Goal: Task Accomplishment & Management: Complete application form

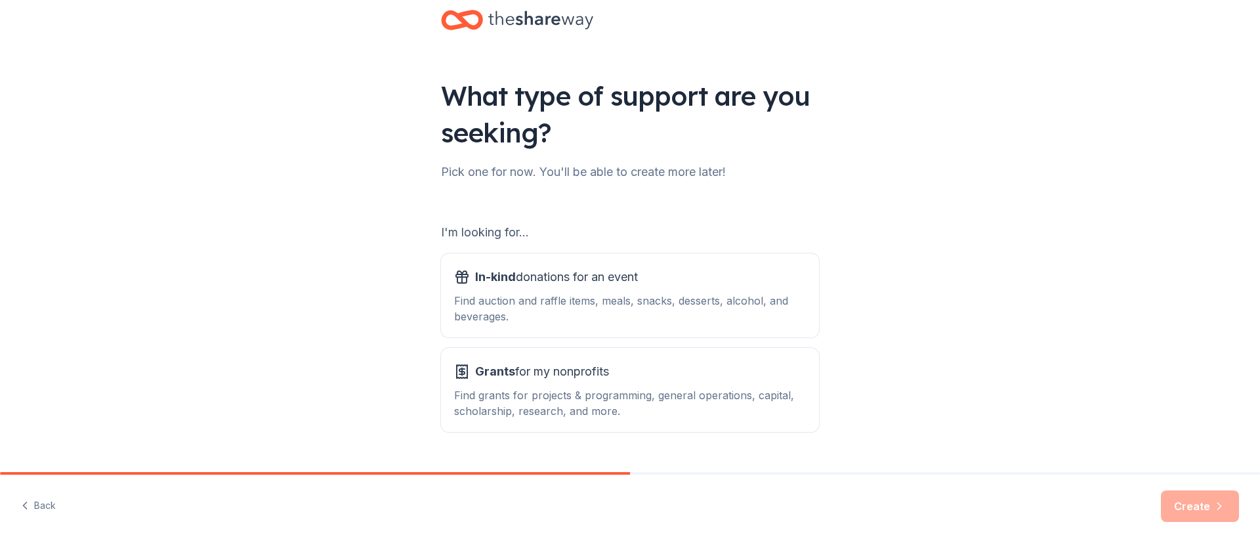
scroll to position [58, 0]
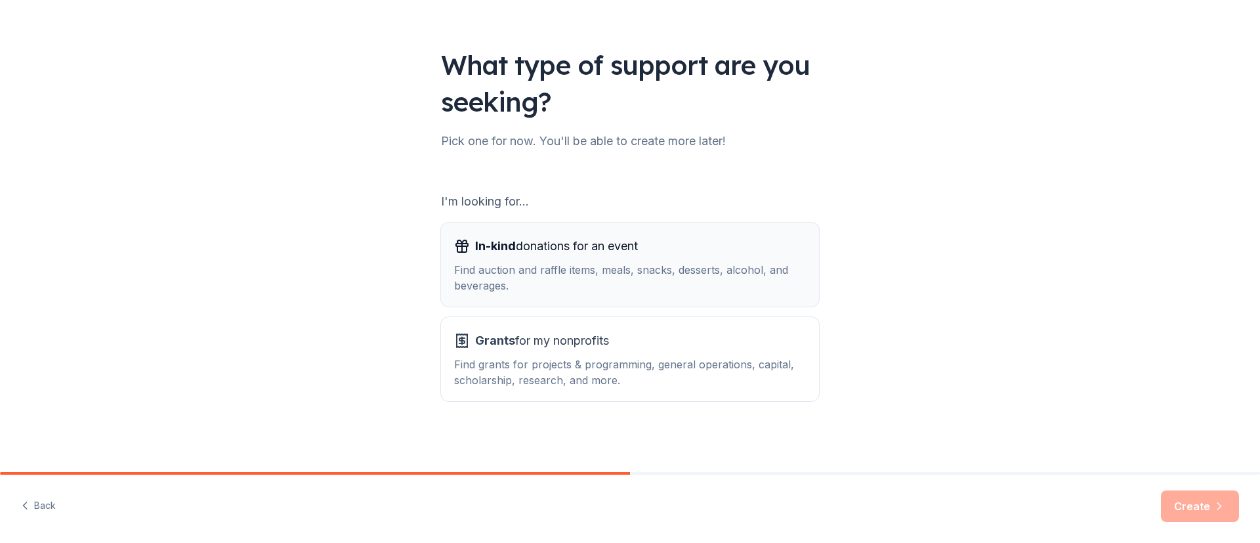
click at [701, 282] on div "Find auction and raffle items, meals, snacks, desserts, alcohol, and beverages." at bounding box center [630, 278] width 352 height 32
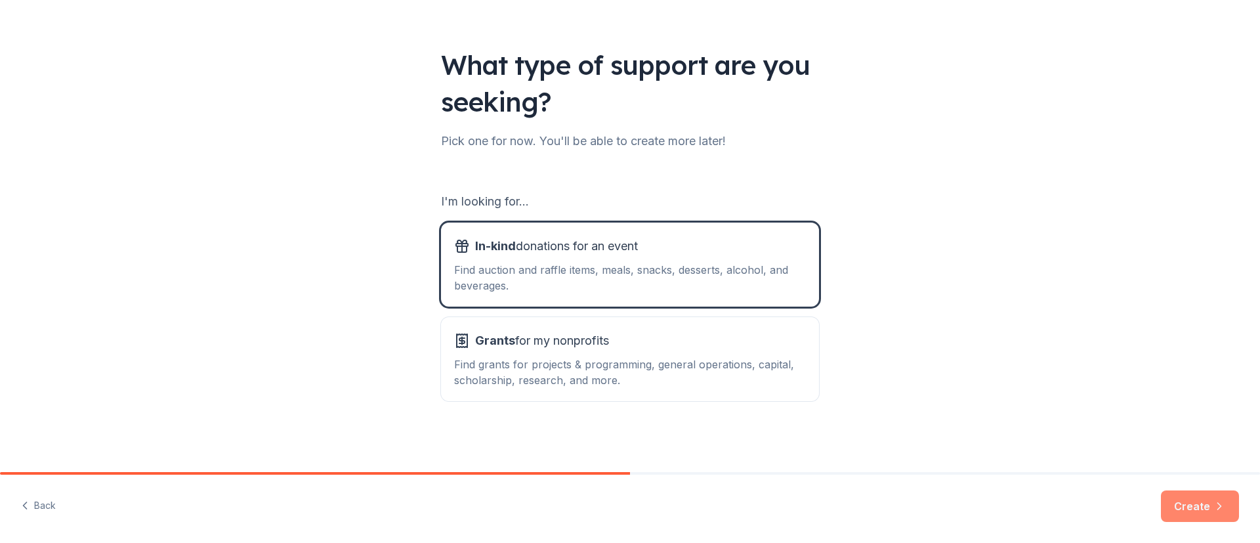
click at [1198, 503] on button "Create" at bounding box center [1200, 506] width 78 height 32
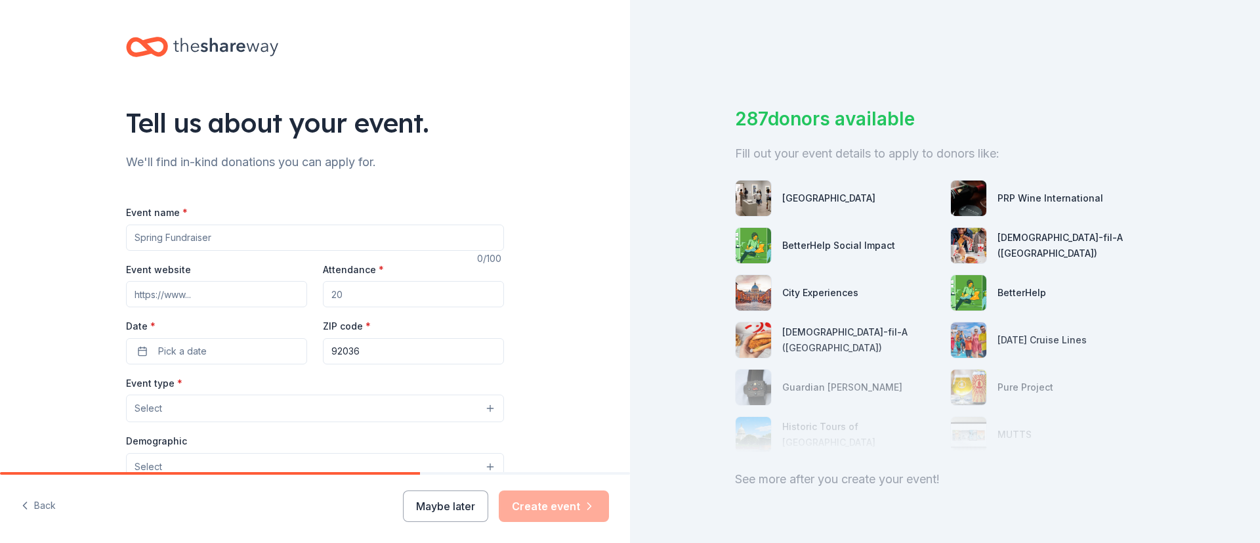
click at [269, 238] on input "Event name *" at bounding box center [315, 237] width 378 height 26
type input "Kids for Peace 20th Anniversary Gala"
click at [246, 294] on input "Event website" at bounding box center [216, 294] width 181 height 26
click at [198, 287] on input "Event website" at bounding box center [216, 294] width 181 height 26
paste input "[URL][DOMAIN_NAME]"
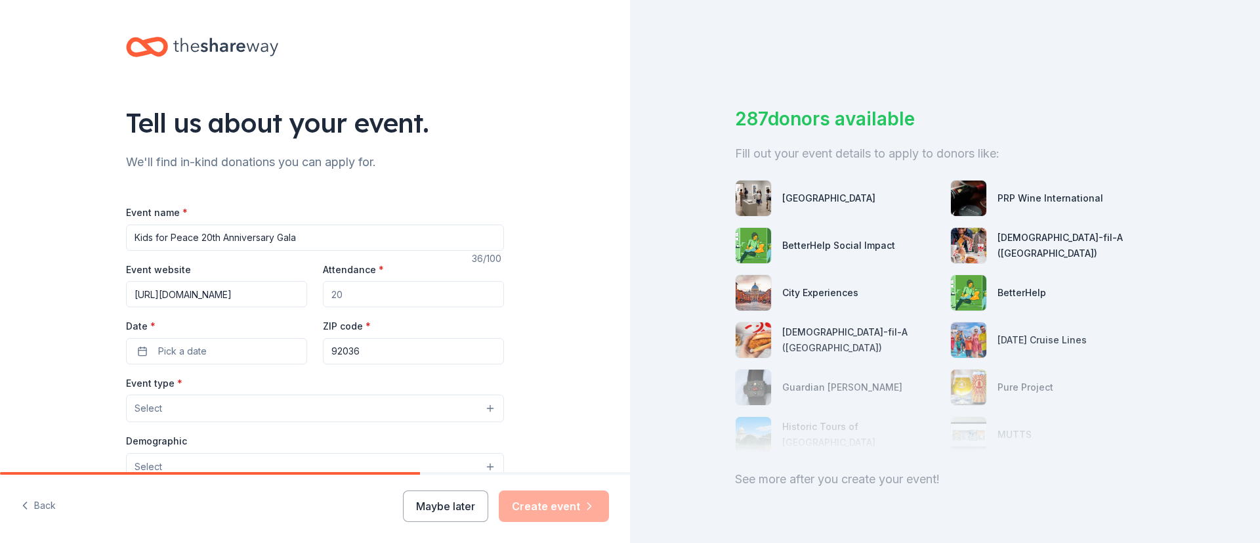
type input "[URL][DOMAIN_NAME]"
click at [381, 297] on input "Attendance *" at bounding box center [413, 294] width 181 height 26
type input "200"
click at [219, 356] on button "Pick a date" at bounding box center [216, 351] width 181 height 26
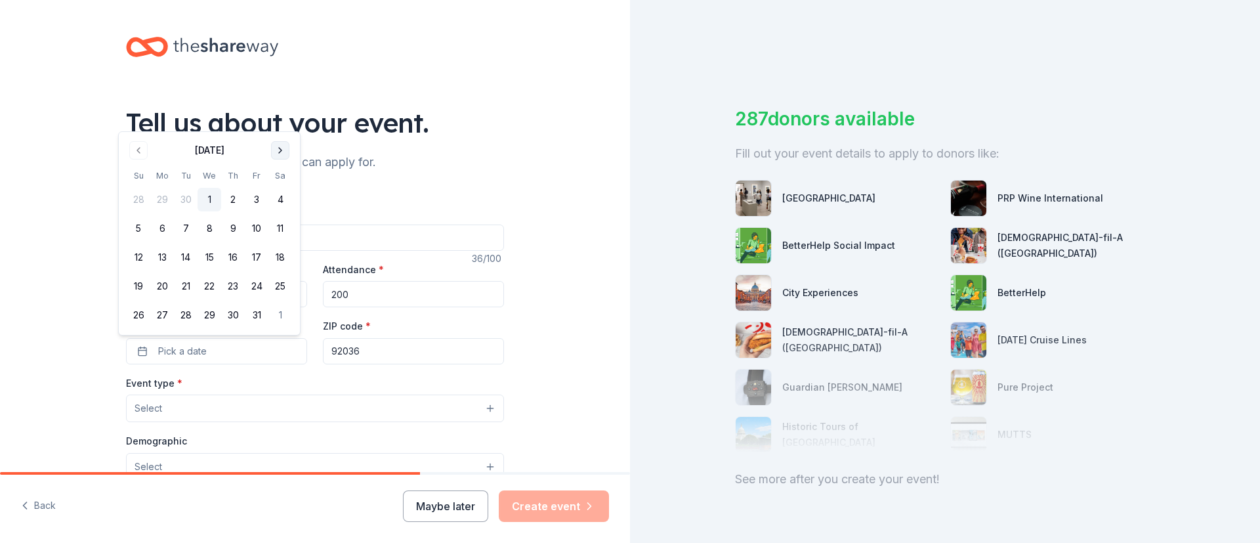
click at [282, 146] on button "Go to next month" at bounding box center [280, 150] width 18 height 18
click at [280, 124] on button "Go to next month" at bounding box center [280, 121] width 18 height 18
click at [280, 151] on button "Go to next month" at bounding box center [280, 150] width 18 height 18
click at [280, 150] on button "Go to next month" at bounding box center [280, 150] width 18 height 18
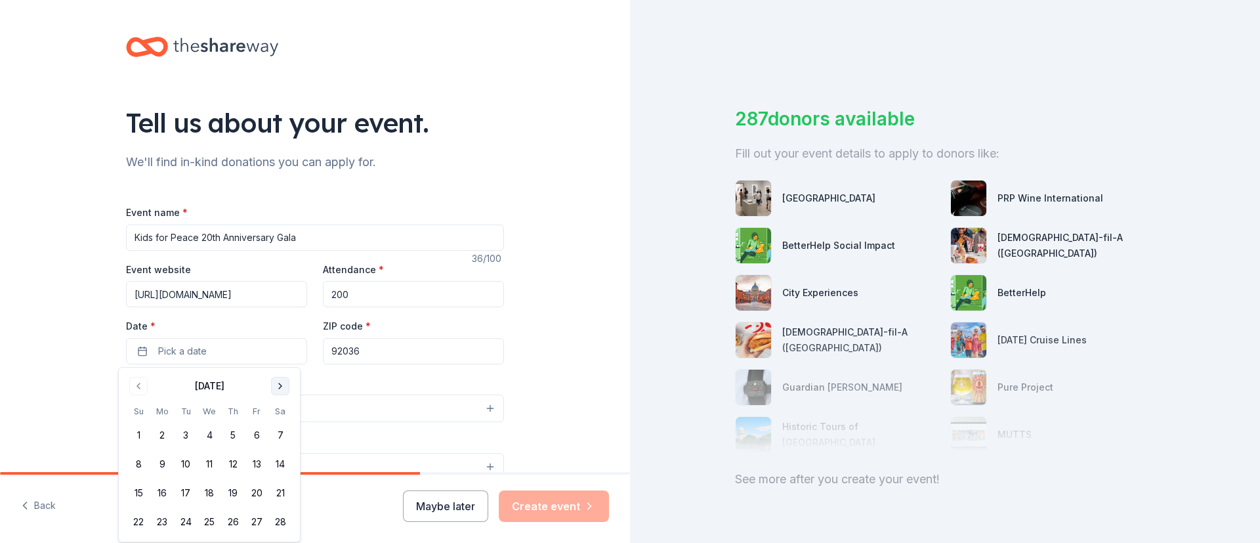
click at [280, 391] on button "Go to next month" at bounding box center [280, 386] width 18 height 18
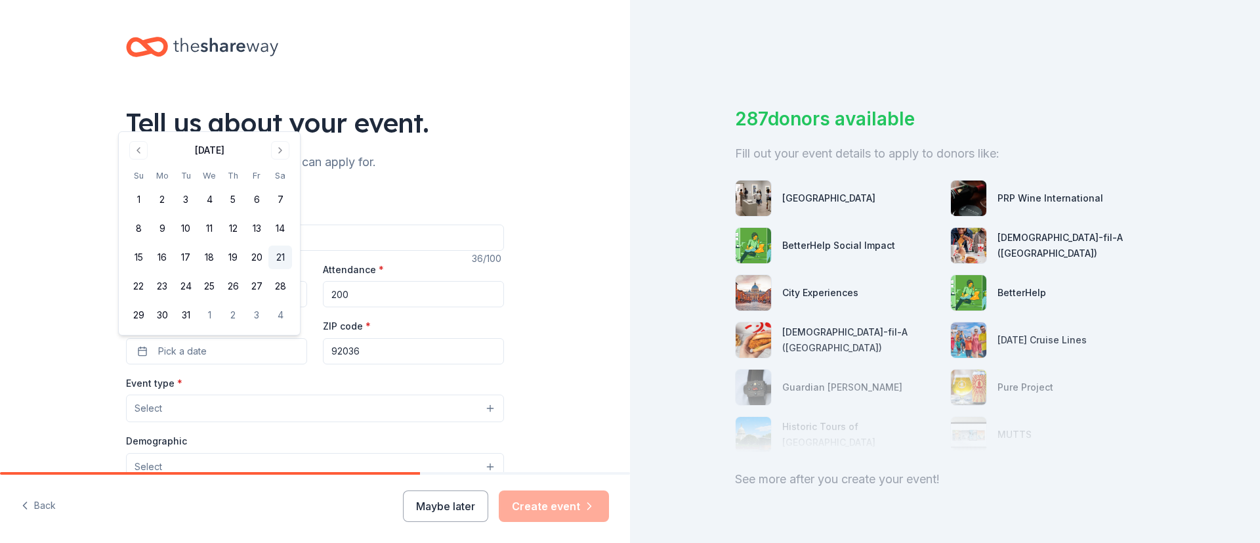
click at [280, 259] on button "21" at bounding box center [280, 257] width 24 height 24
click at [405, 237] on input "Kids for Peace 20th Anniversary Gala" at bounding box center [315, 237] width 378 height 26
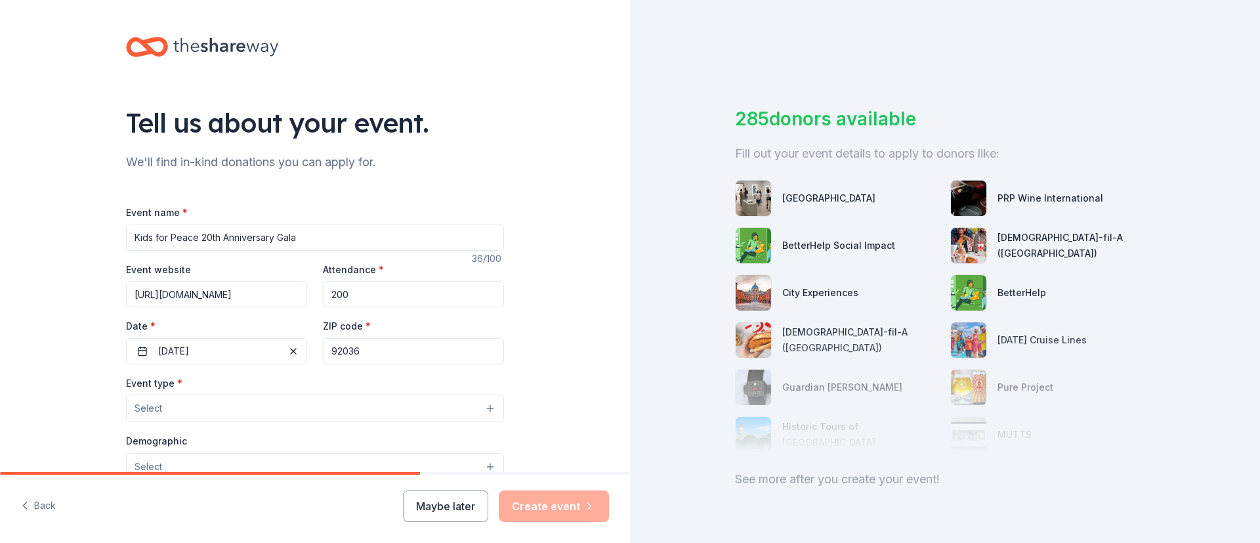
click at [379, 356] on input "92036" at bounding box center [413, 351] width 181 height 26
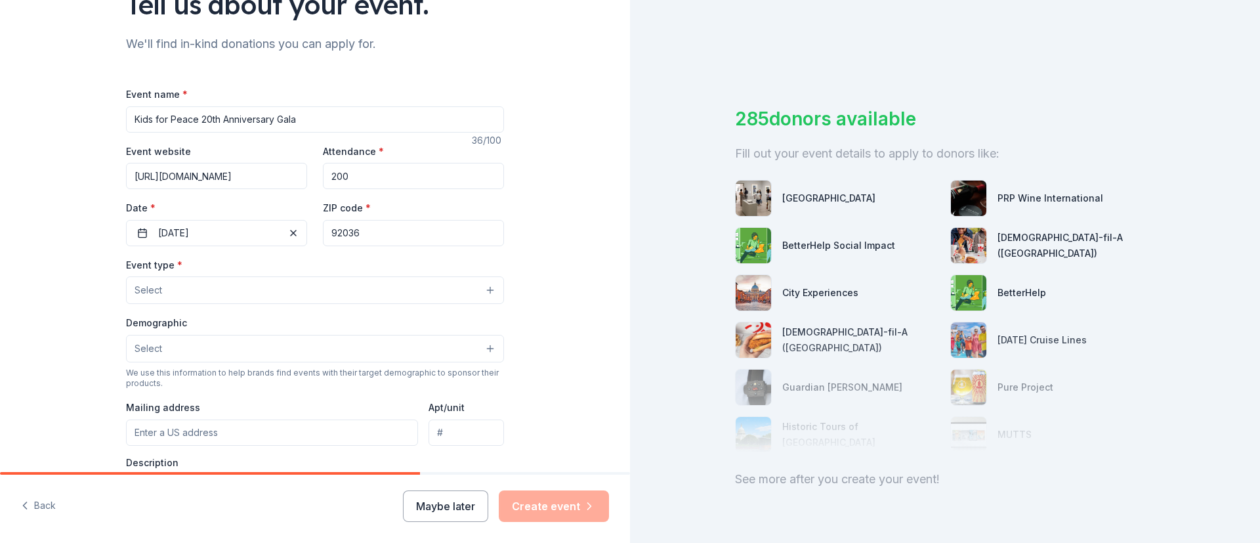
scroll to position [116, 0]
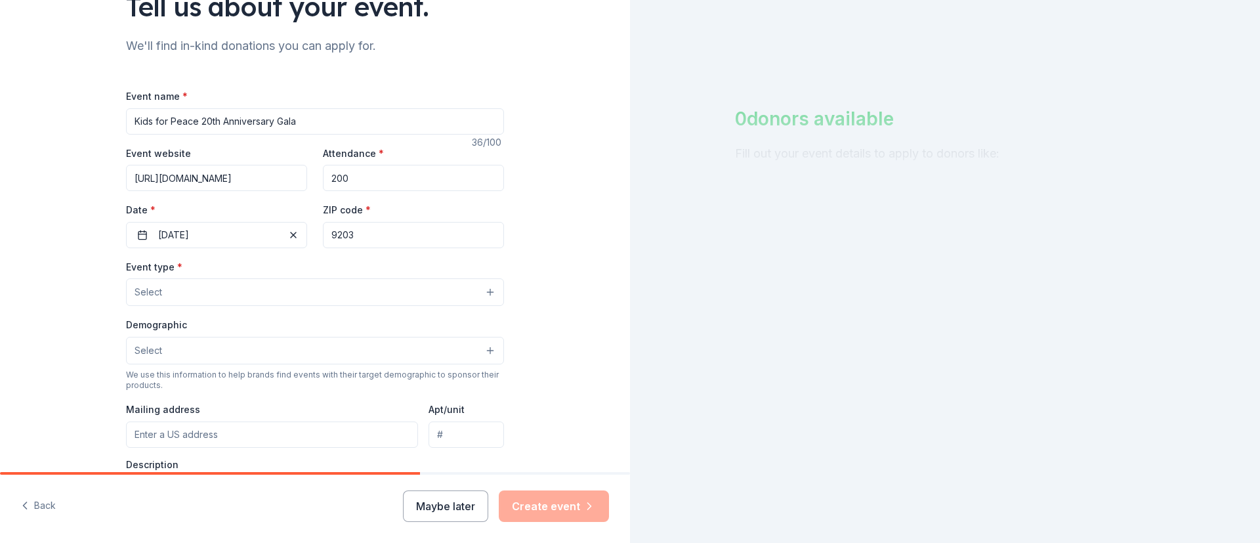
type input "92036"
click at [299, 293] on button "Select" at bounding box center [315, 292] width 378 height 28
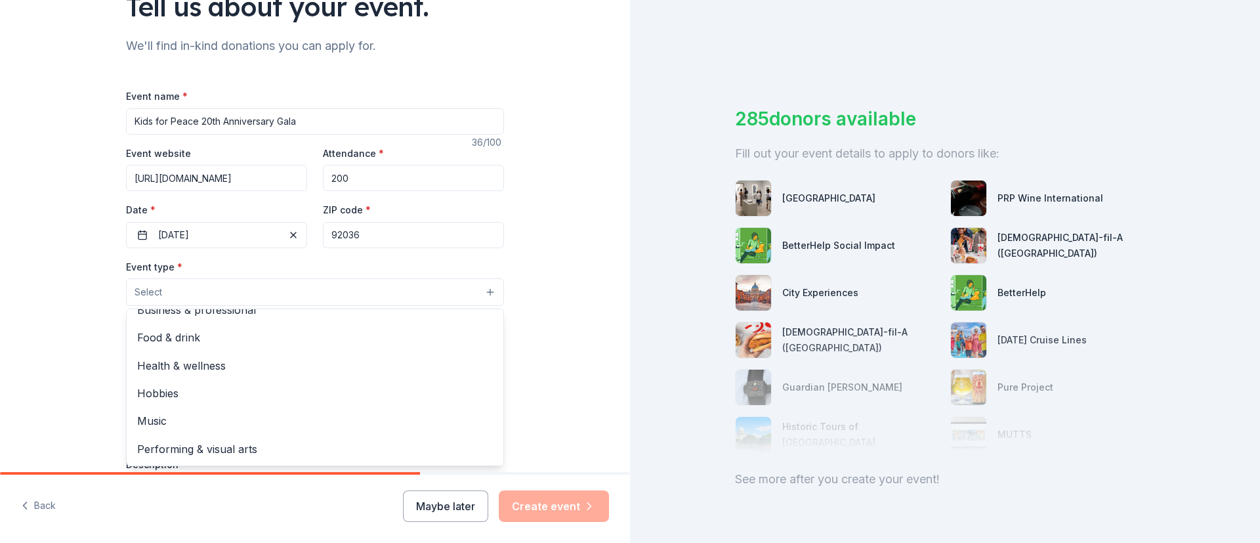
scroll to position [0, 0]
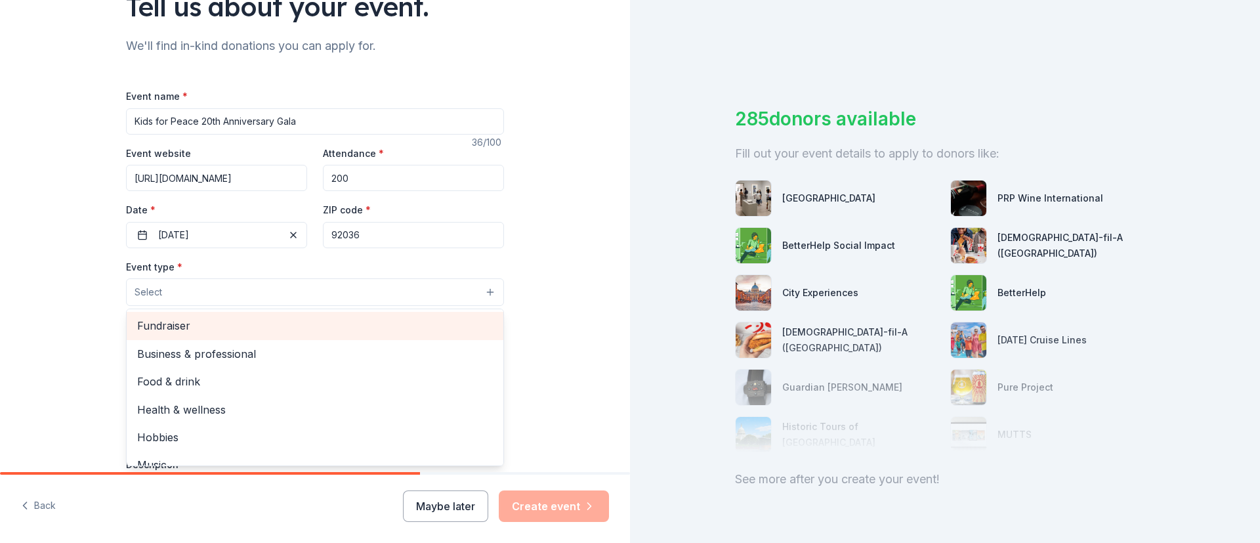
click at [213, 326] on span "Fundraiser" at bounding box center [315, 325] width 356 height 17
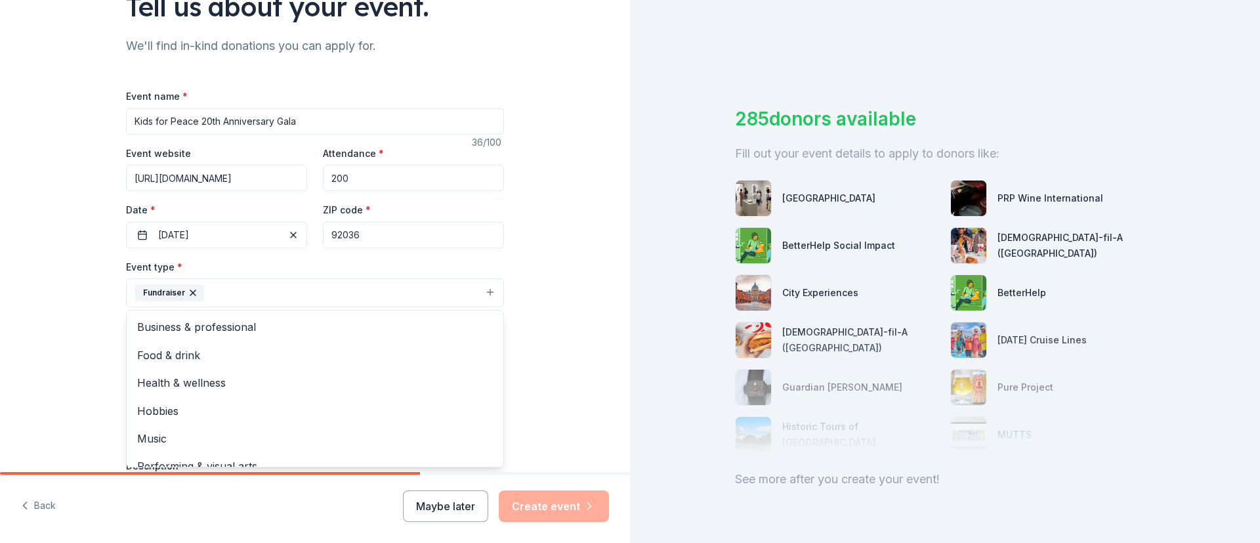
scroll to position [143, 0]
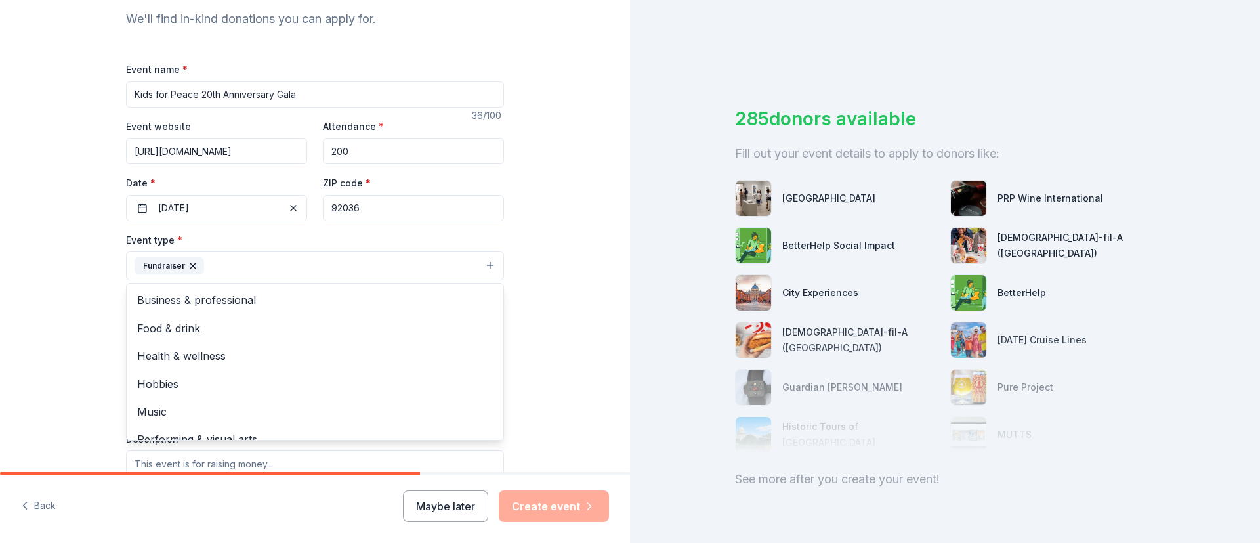
click at [578, 299] on div "Tell us about your event. We'll find in-kind donations you can apply for. Event…" at bounding box center [315, 294] width 630 height 875
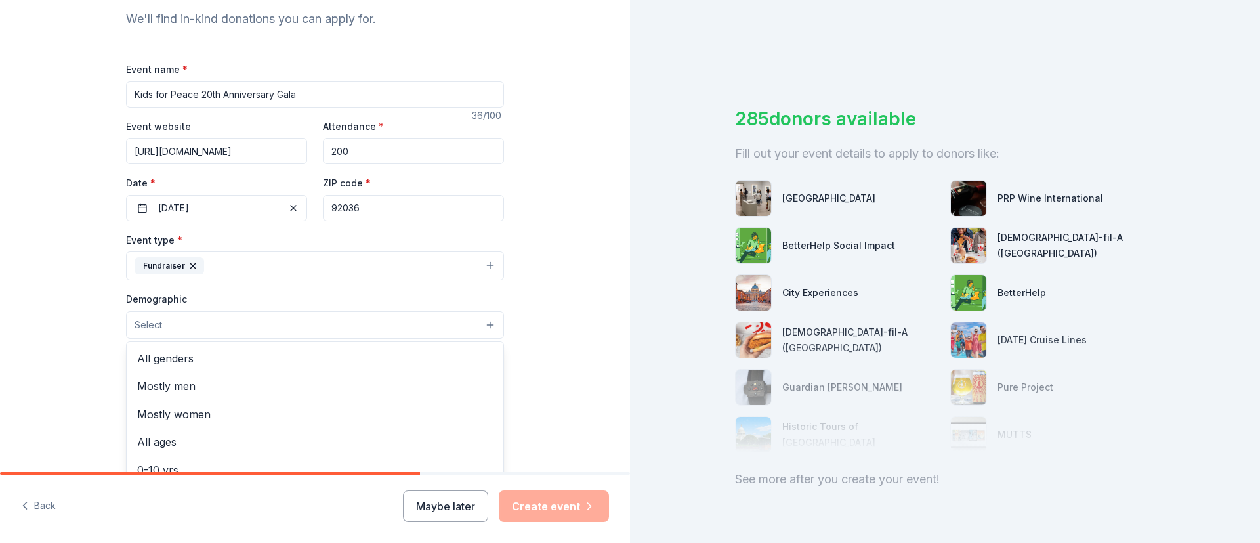
click at [417, 331] on button "Select" at bounding box center [315, 325] width 378 height 28
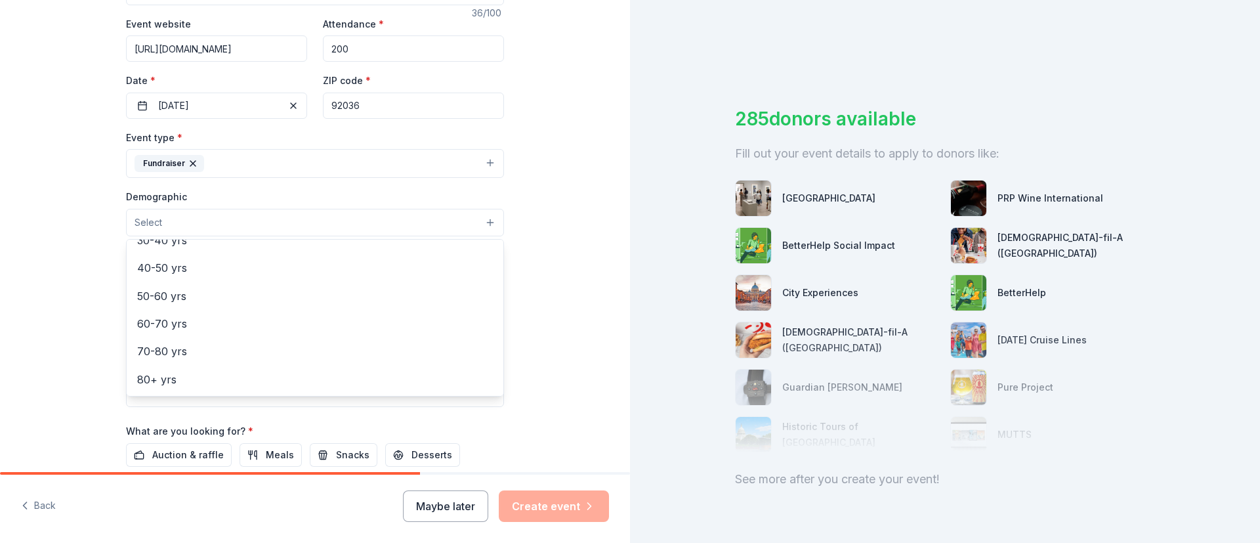
scroll to position [0, 0]
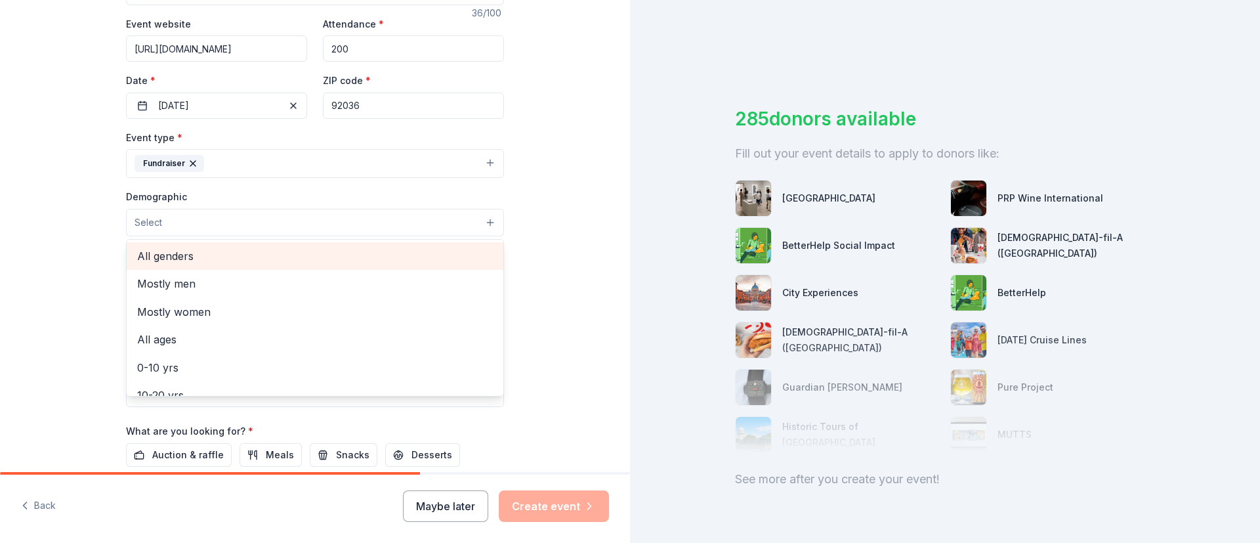
click at [171, 257] on span "All genders" at bounding box center [315, 255] width 356 height 17
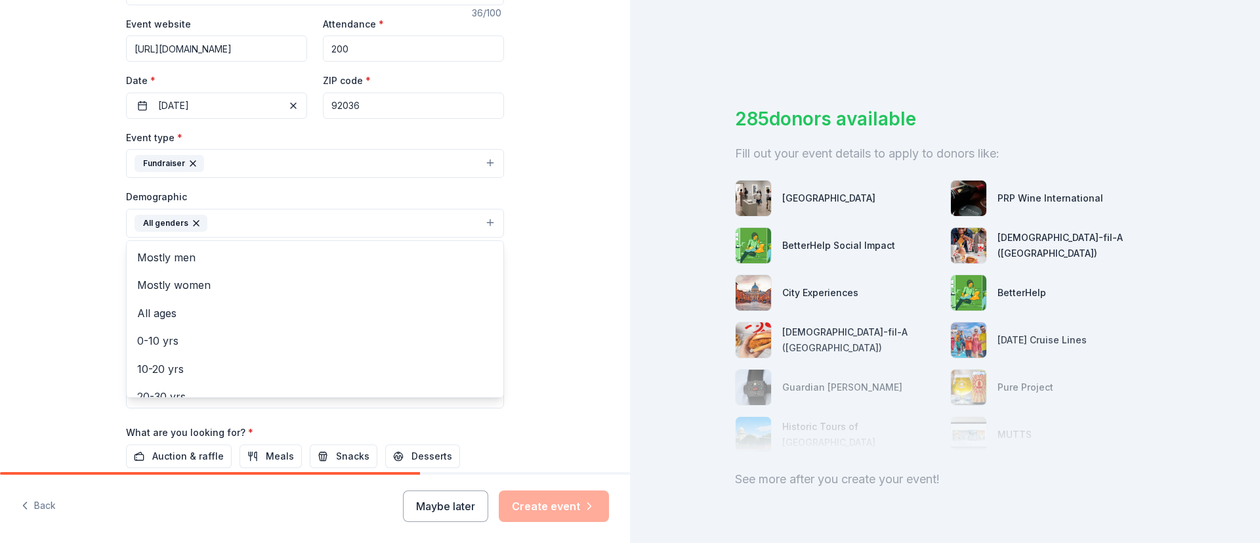
click at [568, 245] on div "Tell us about your event. We'll find in-kind donations you can apply for. Event…" at bounding box center [315, 193] width 630 height 876
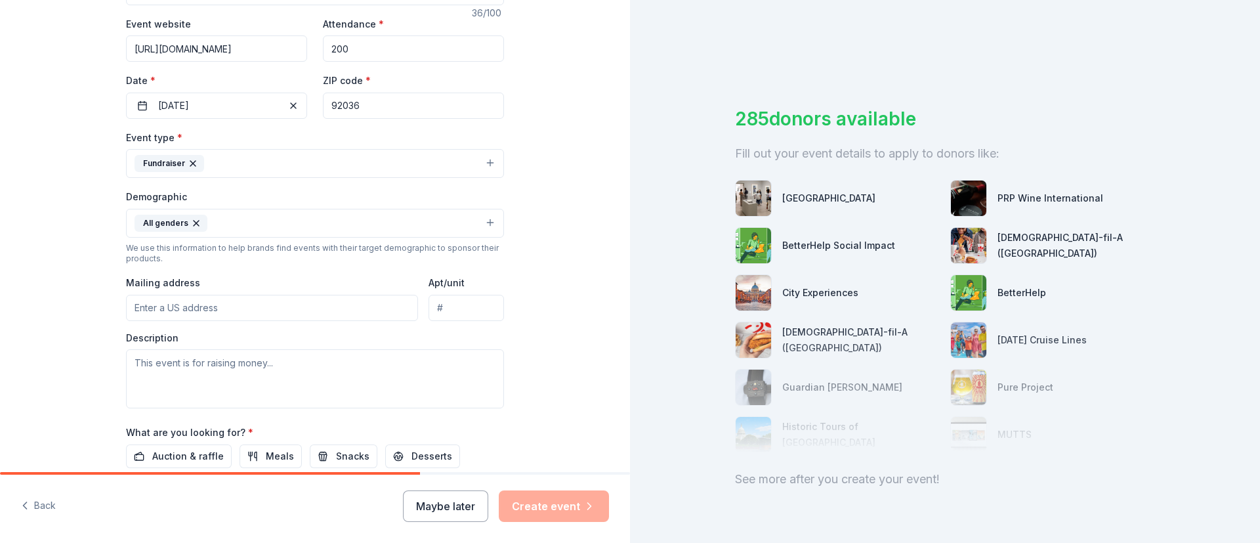
click at [308, 309] on input "Mailing address" at bounding box center [272, 308] width 292 height 26
paste input "PO BOX 1836"
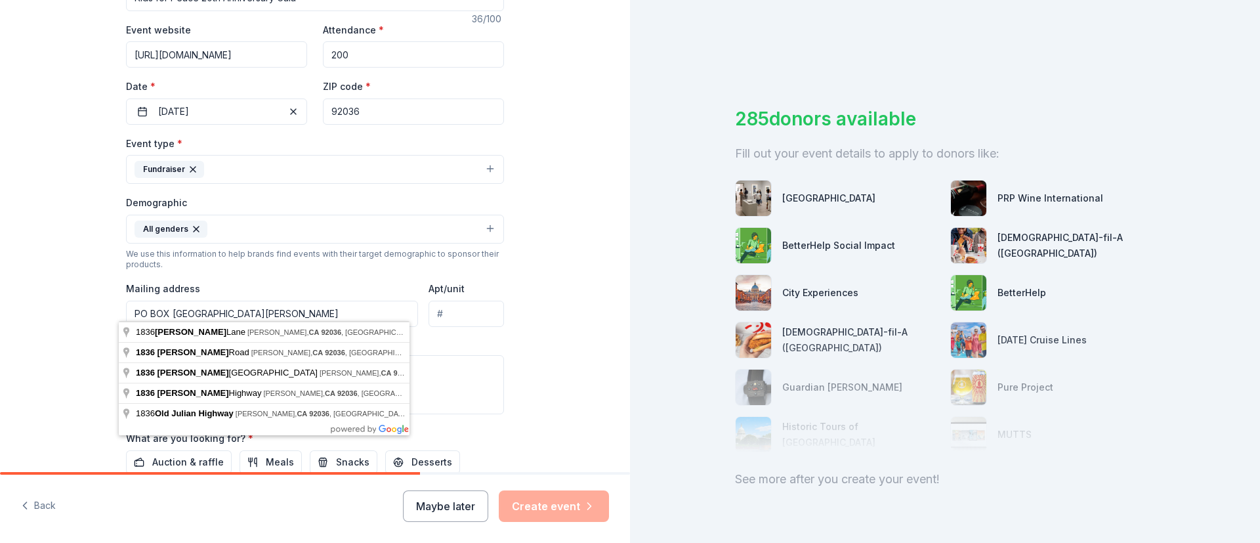
scroll to position [240, 0]
drag, startPoint x: 288, startPoint y: 310, endPoint x: 109, endPoint y: 313, distance: 178.6
click at [109, 313] on div "Tell us about your event. We'll find in-kind donations you can apply for. Event…" at bounding box center [315, 198] width 420 height 876
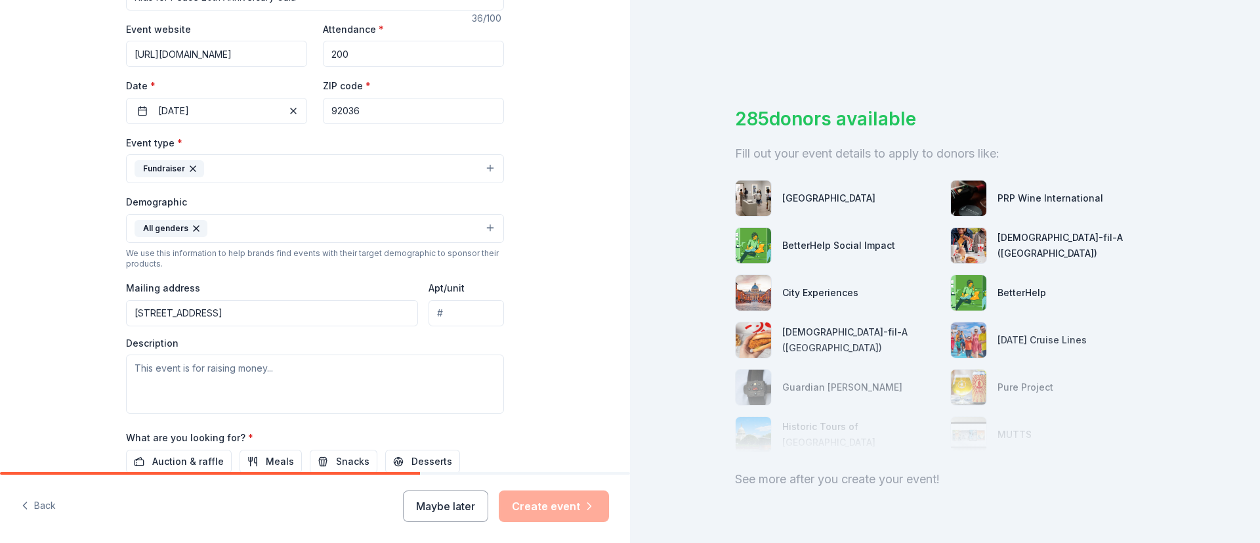
click at [328, 318] on input "[STREET_ADDRESS]" at bounding box center [272, 313] width 292 height 26
type input "[STREET_ADDRESS][PERSON_NAME]"
click at [373, 110] on input "92036" at bounding box center [413, 111] width 181 height 26
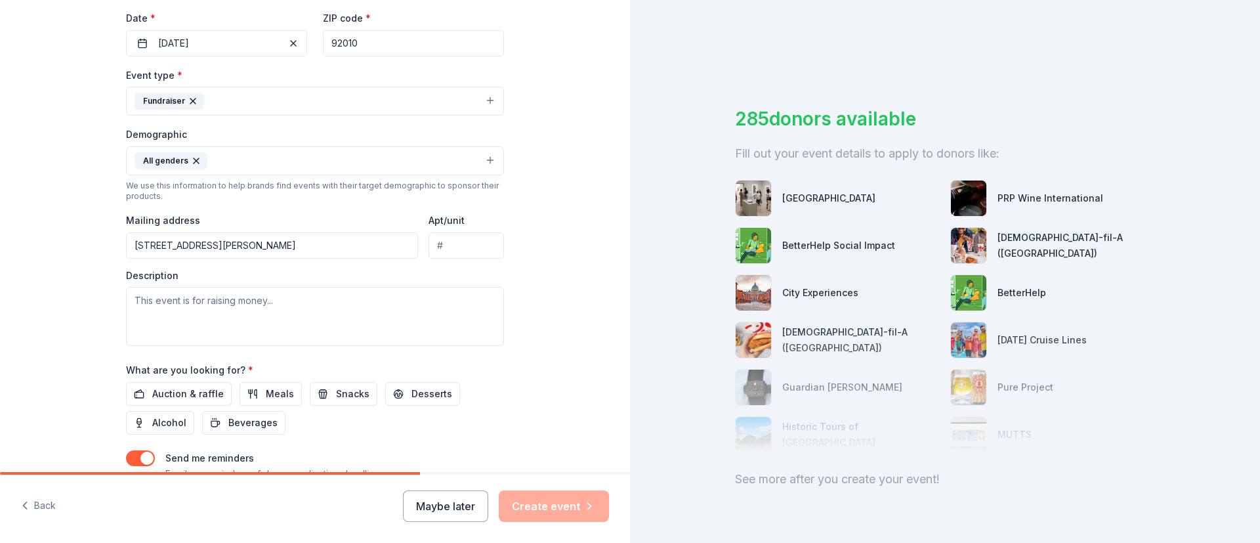
scroll to position [309, 0]
type input "92010"
click at [254, 313] on textarea at bounding box center [315, 315] width 378 height 59
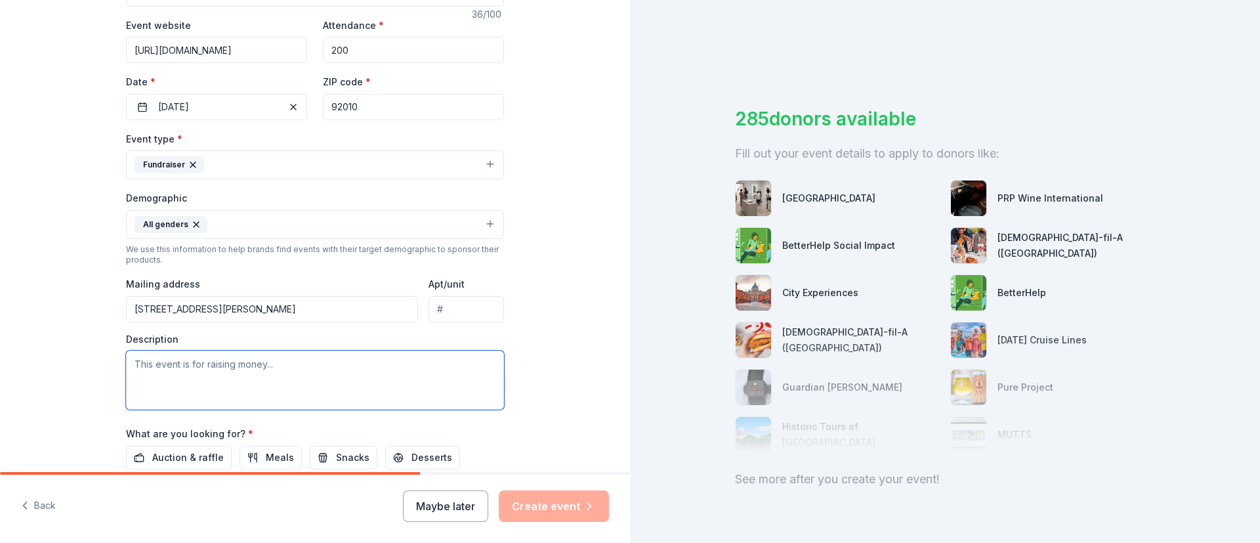
scroll to position [247, 0]
click at [253, 366] on textarea at bounding box center [315, 376] width 378 height 59
paste textarea "Lo ips dolorsit am consecte adi Elit sed Doeiu 93te Incididuntu Labo, etdolo ma…"
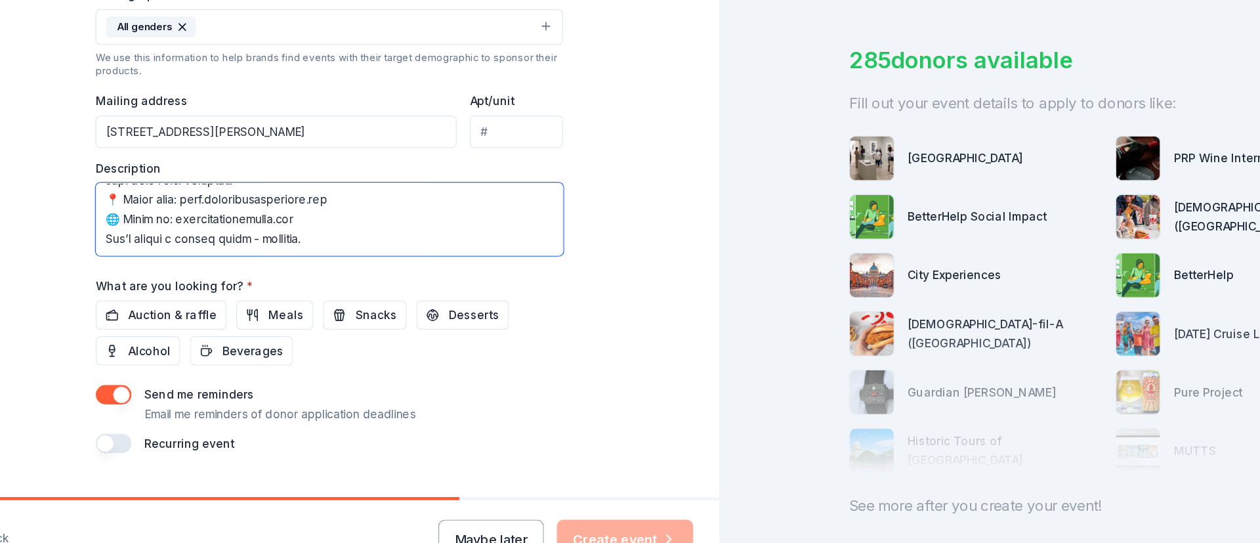
scroll to position [377, 0]
type textarea "Lo ips dolorsit am consecte adi Elit sed Doeiu 93te Incididuntu Labo, etdolo ma…"
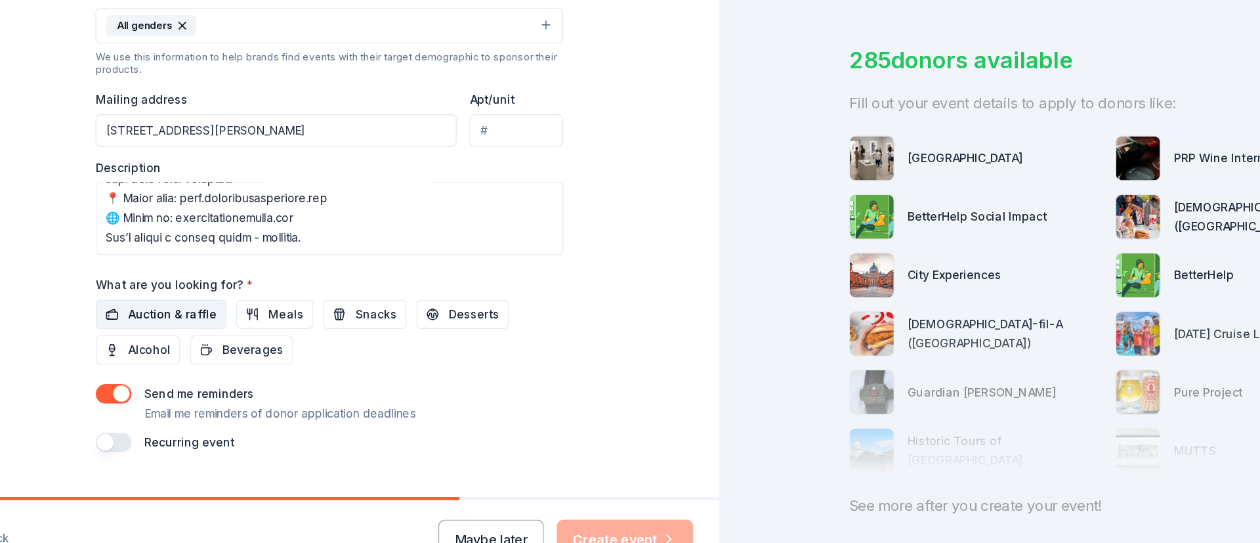
click at [187, 322] on span "Auction & raffle" at bounding box center [188, 324] width 72 height 16
click at [164, 347] on span "Alcohol" at bounding box center [169, 353] width 34 height 16
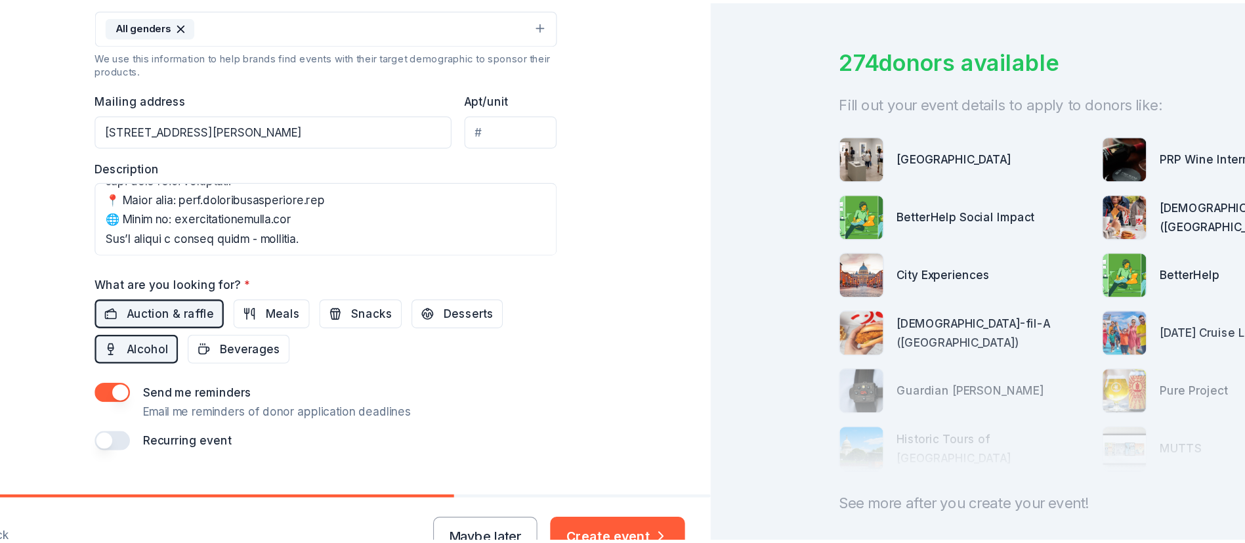
scroll to position [404, 0]
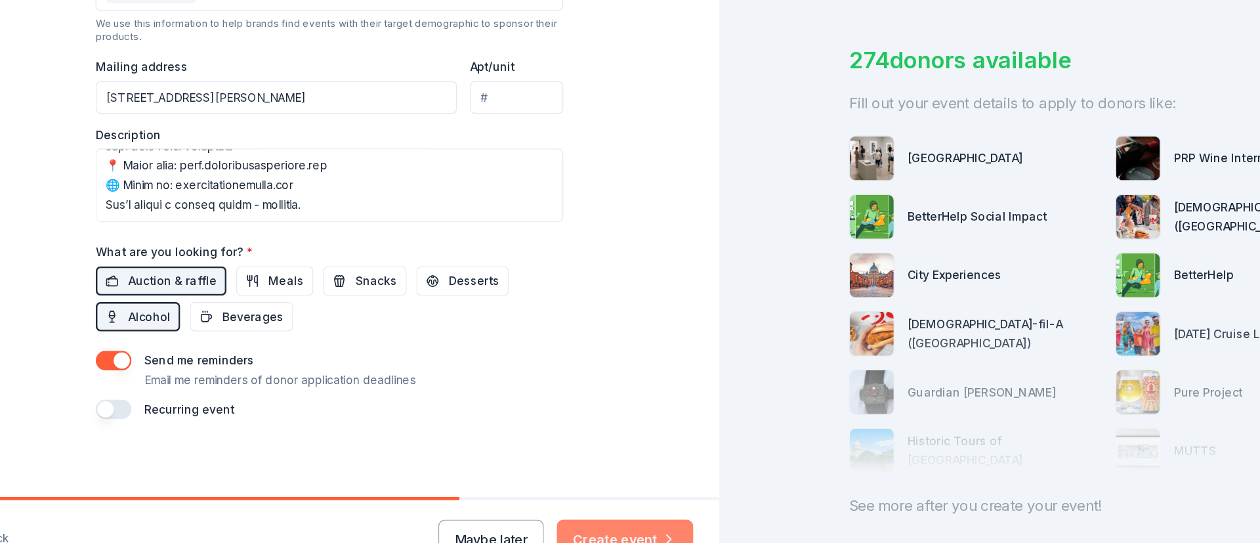
click at [578, 500] on button "Create event" at bounding box center [554, 506] width 110 height 32
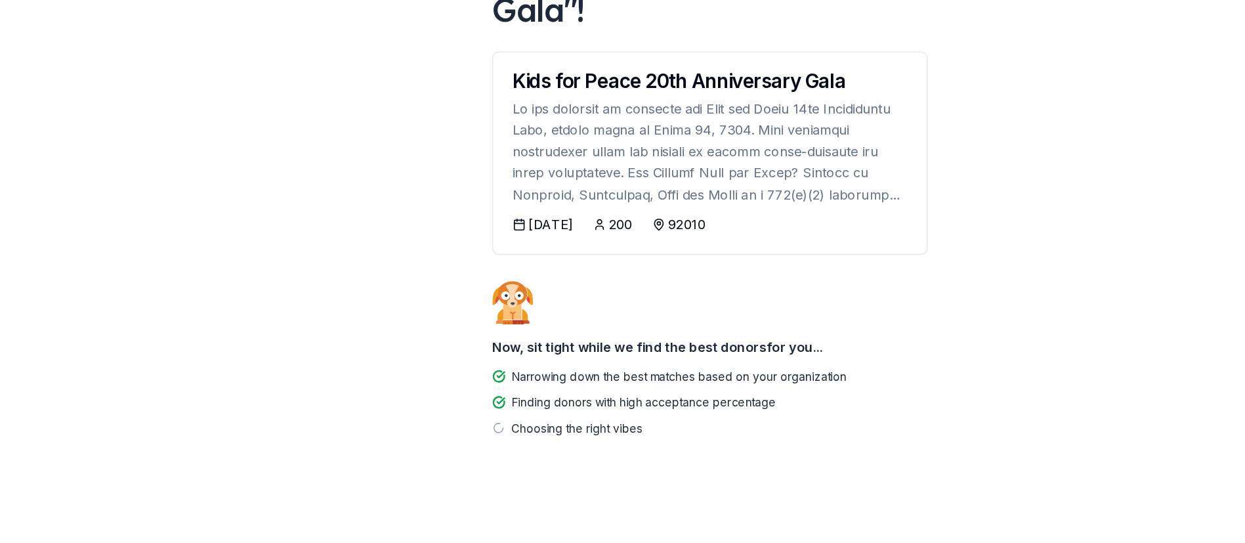
scroll to position [66, 0]
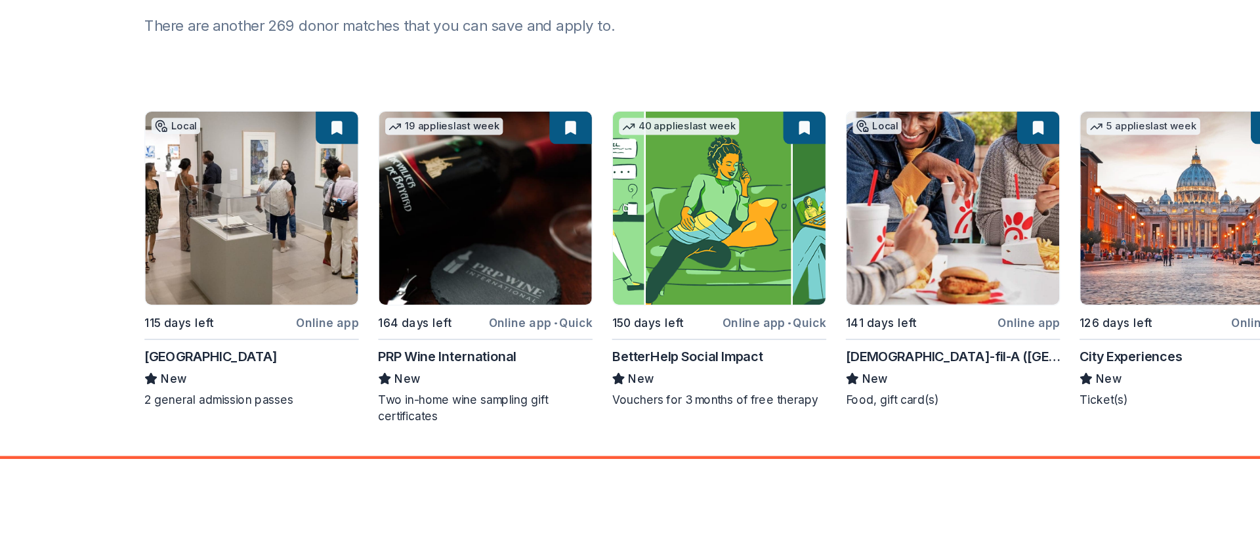
scroll to position [75, 0]
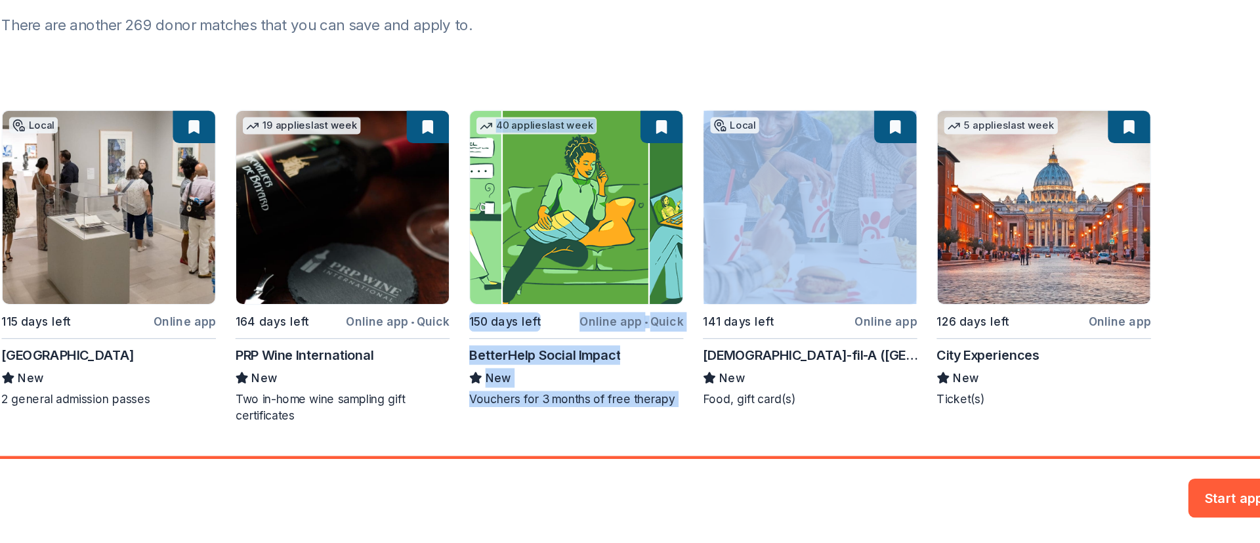
drag, startPoint x: 804, startPoint y: 303, endPoint x: 686, endPoint y: 319, distance: 119.2
click at [686, 319] on div "Local 115 days left Online app [GEOGRAPHIC_DATA] New 2 general admission passes…" at bounding box center [629, 318] width 929 height 253
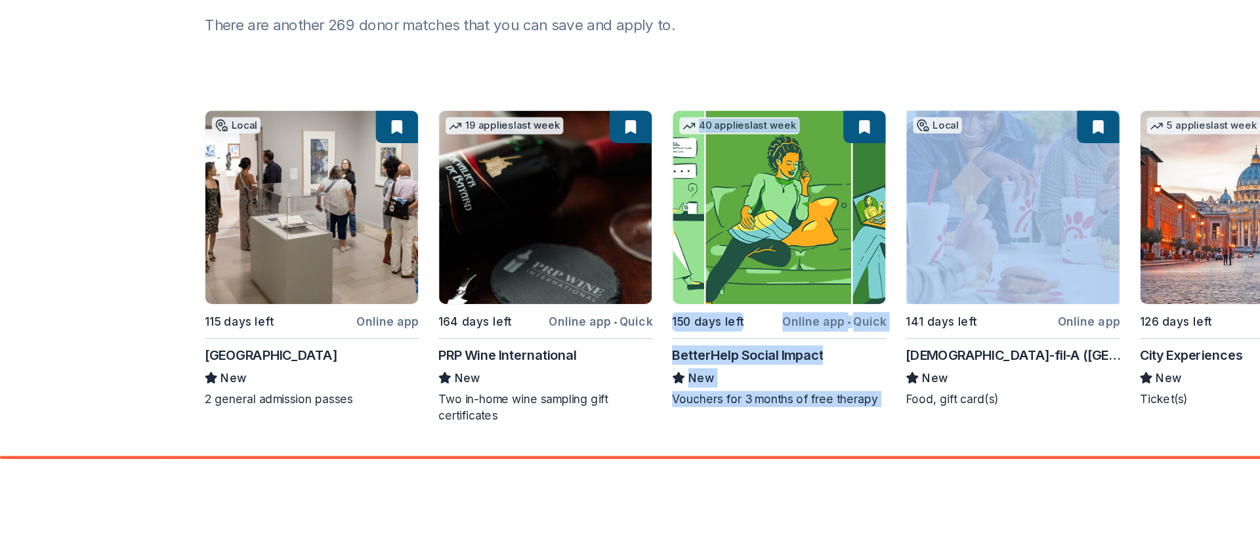
scroll to position [112, 0]
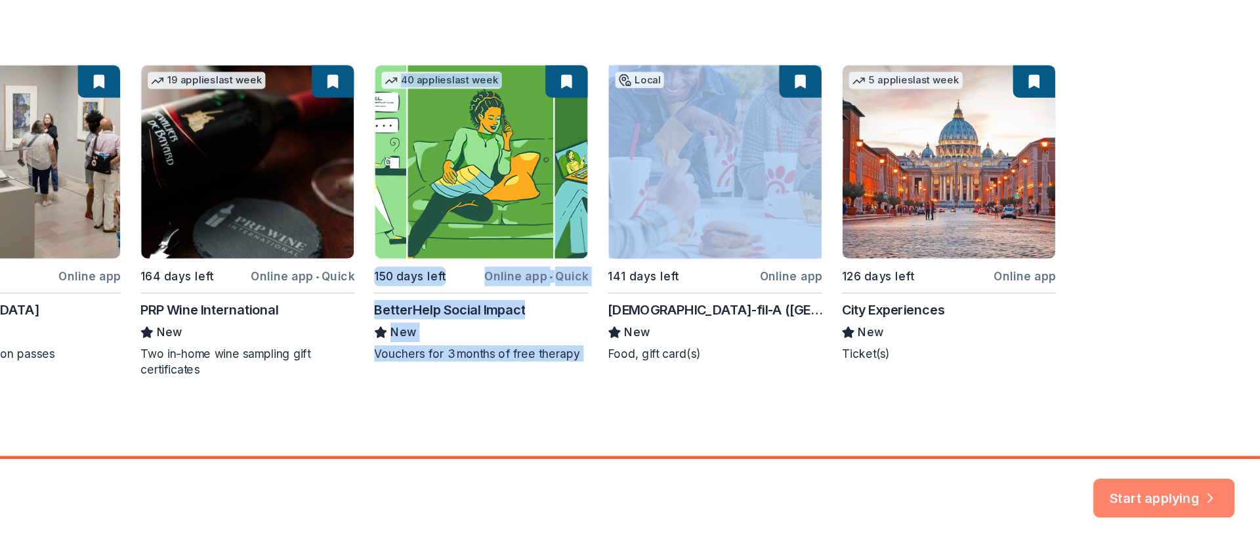
click at [1183, 503] on button "Start applying" at bounding box center [1182, 498] width 114 height 32
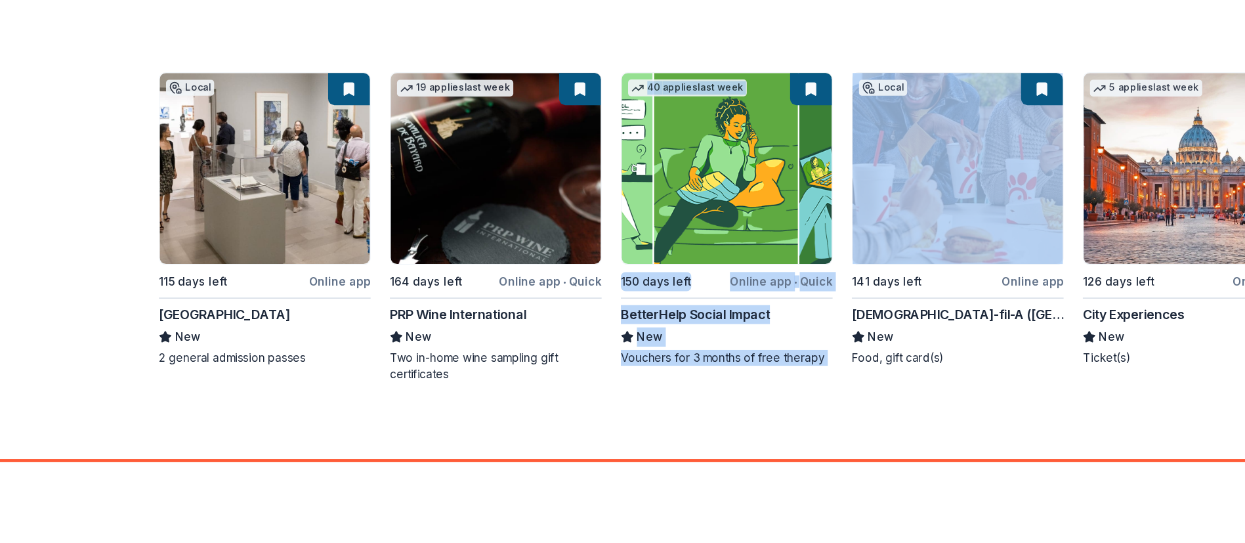
scroll to position [0, 0]
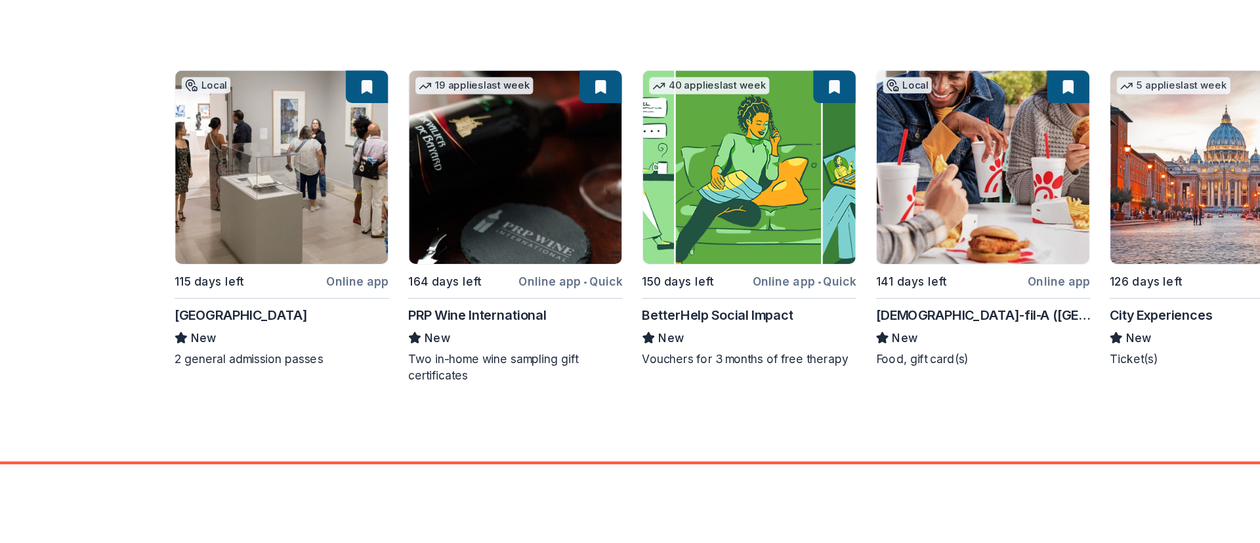
click at [191, 289] on div "Local 115 days left Online app [GEOGRAPHIC_DATA] New 2 general admission passes…" at bounding box center [629, 282] width 929 height 253
click at [173, 350] on div "Local 115 days left Online app [GEOGRAPHIC_DATA] New 2 general admission passes…" at bounding box center [629, 282] width 929 height 253
click at [174, 381] on div "Local 115 days left Online app [GEOGRAPHIC_DATA] New 2 general admission passes…" at bounding box center [629, 282] width 929 height 253
click at [189, 297] on div "Local 115 days left Online app [GEOGRAPHIC_DATA] New 2 general admission passes…" at bounding box center [629, 282] width 929 height 253
click at [307, 328] on div "Local 115 days left Online app [GEOGRAPHIC_DATA] New 2 general admission passes…" at bounding box center [629, 282] width 929 height 253
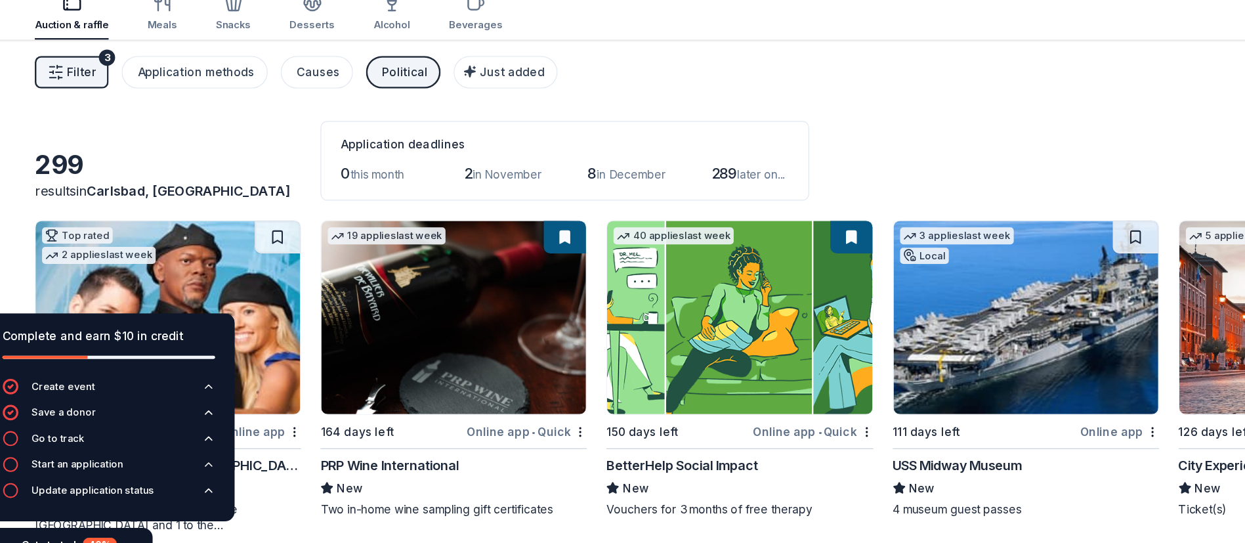
click at [234, 217] on div "results in [GEOGRAPHIC_DATA], [GEOGRAPHIC_DATA]" at bounding box center [160, 218] width 215 height 16
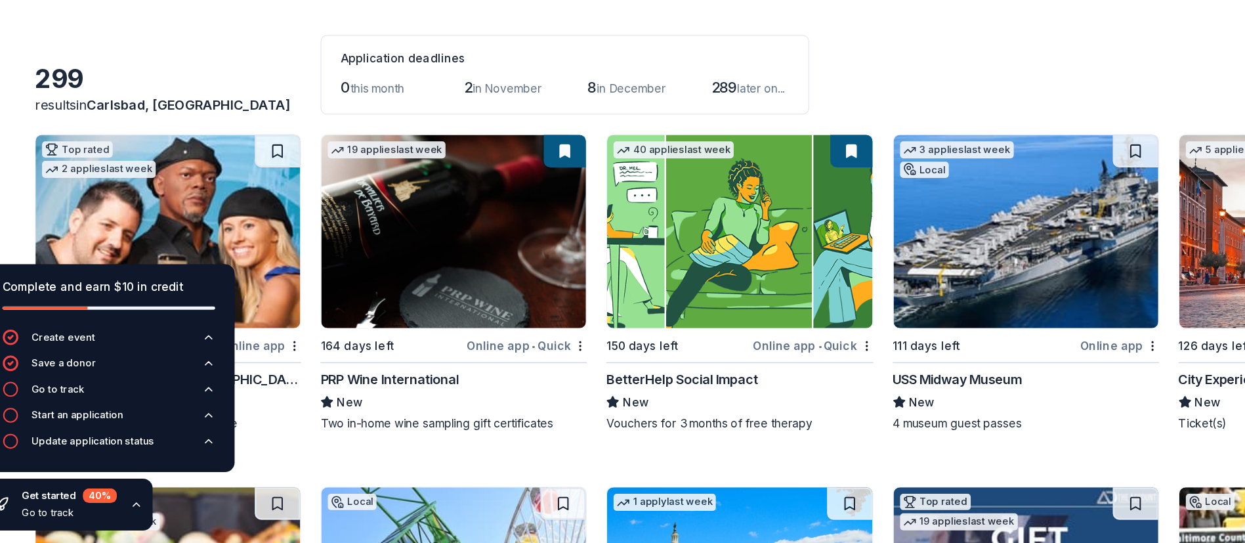
scroll to position [30, 0]
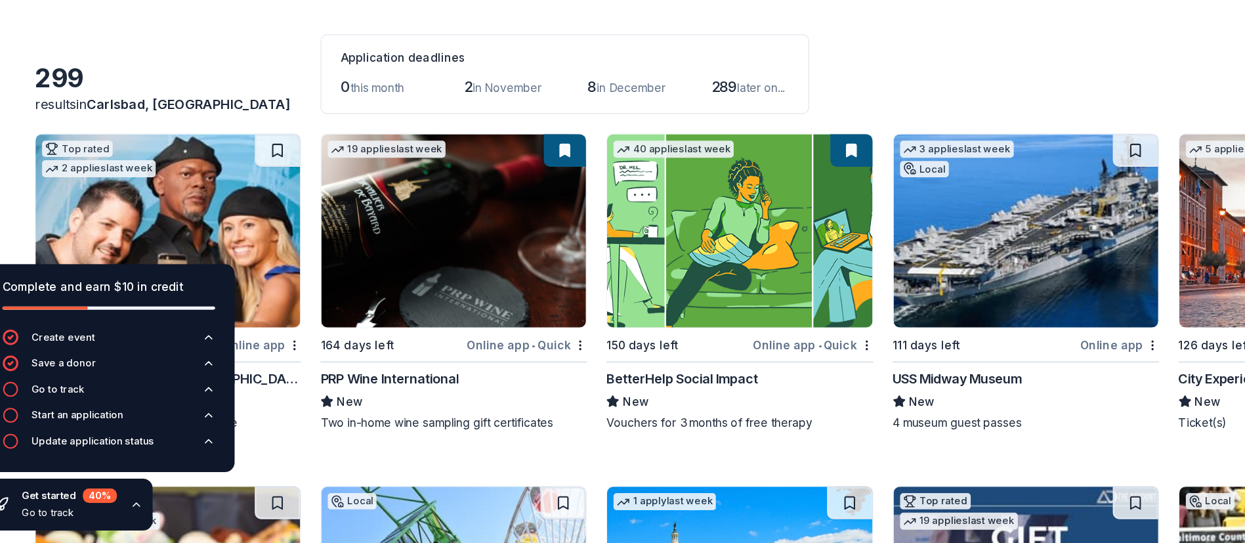
click at [130, 511] on icon "button" at bounding box center [134, 511] width 11 height 11
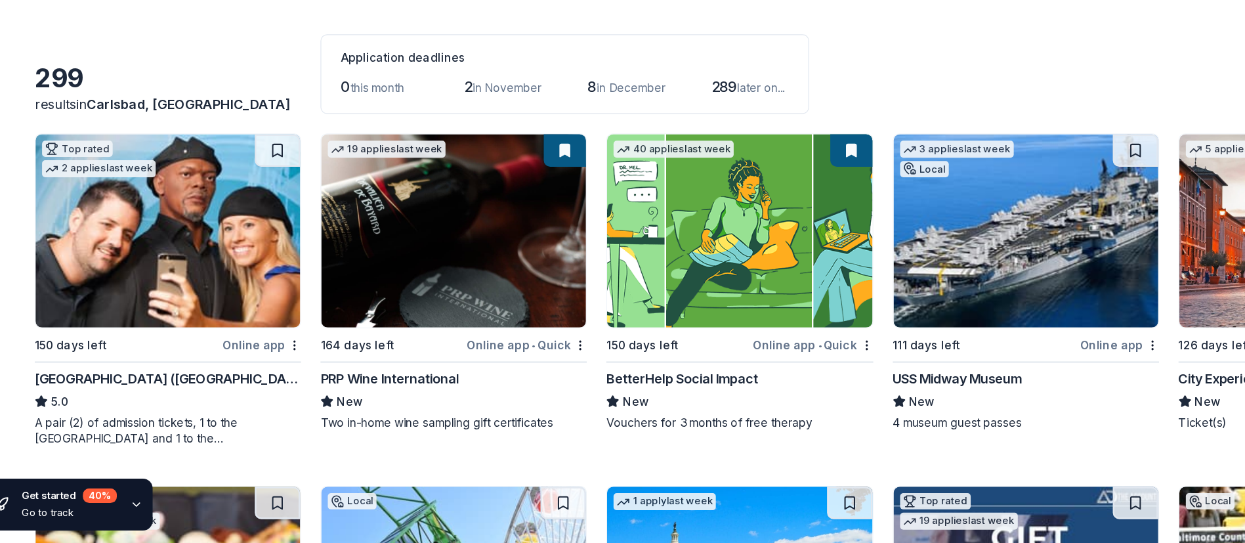
click at [130, 511] on icon "button" at bounding box center [134, 511] width 11 height 11
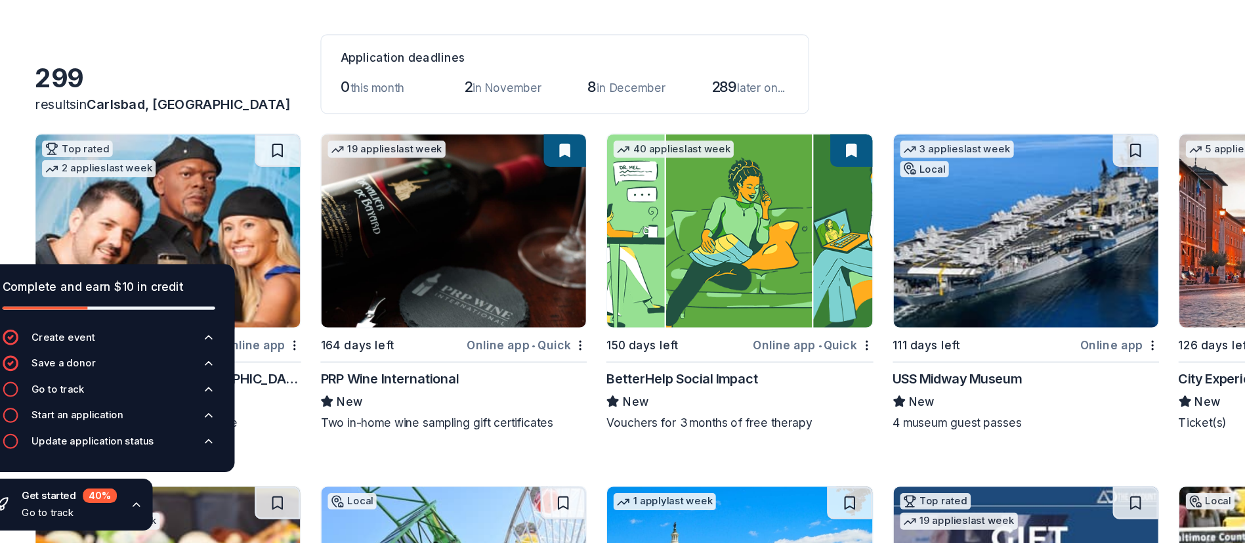
click at [100, 505] on div "40 %" at bounding box center [105, 504] width 28 height 12
click at [47, 505] on div "Get started 40 %" at bounding box center [80, 504] width 77 height 12
click at [102, 375] on button "Create event" at bounding box center [112, 380] width 172 height 21
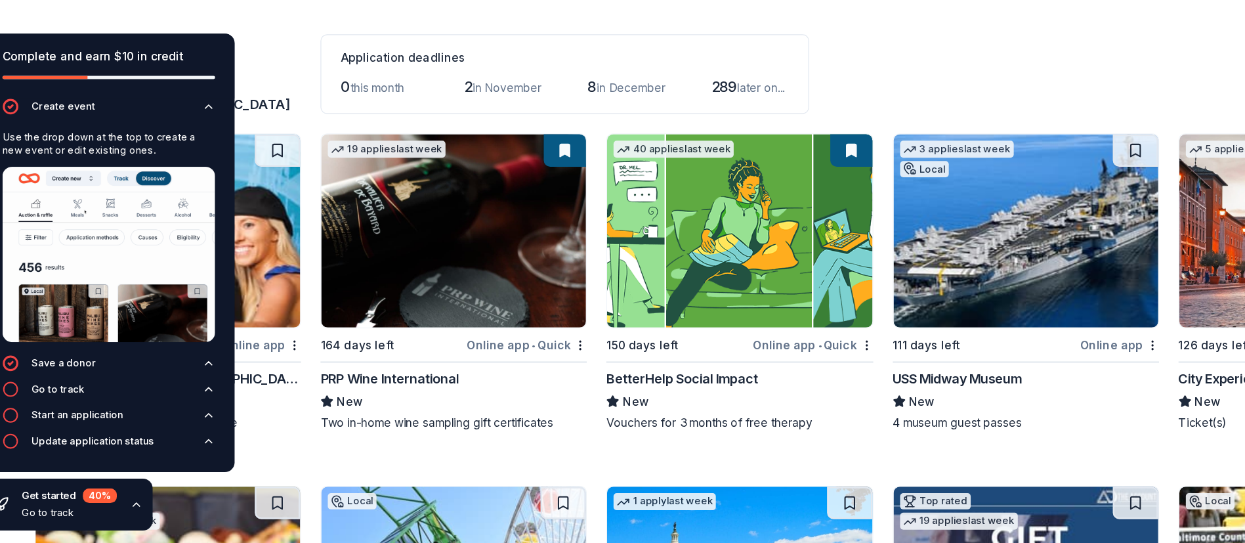
click at [757, 172] on div "299 results in [GEOGRAPHIC_DATA], [GEOGRAPHIC_DATA] Application deadlines 0 thi…" at bounding box center [623, 163] width 1140 height 64
click at [131, 513] on icon "button" at bounding box center [134, 511] width 11 height 11
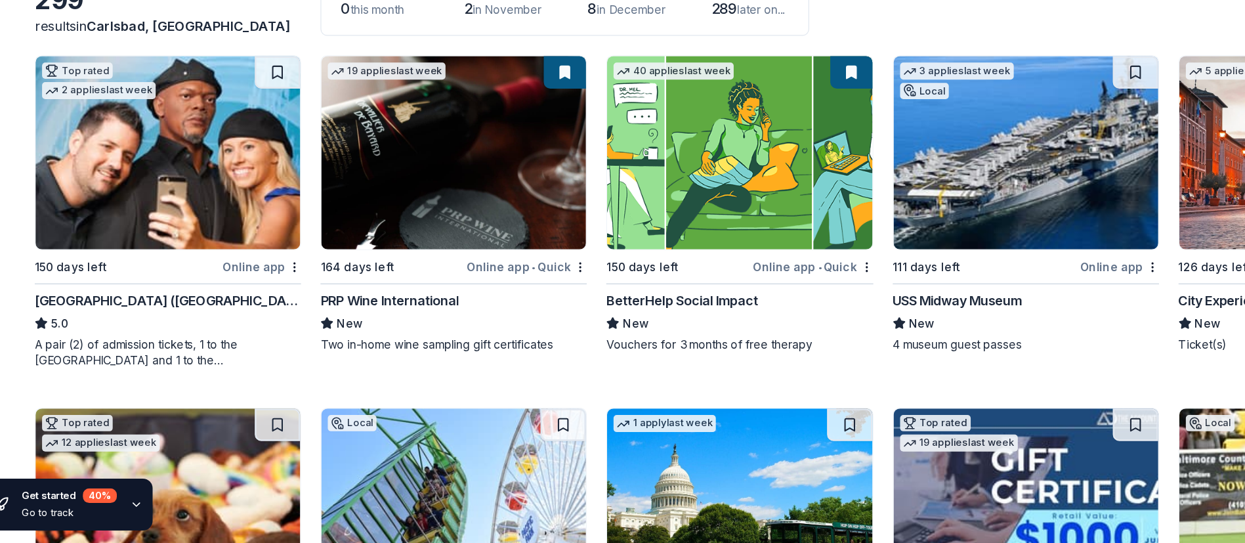
scroll to position [94, 0]
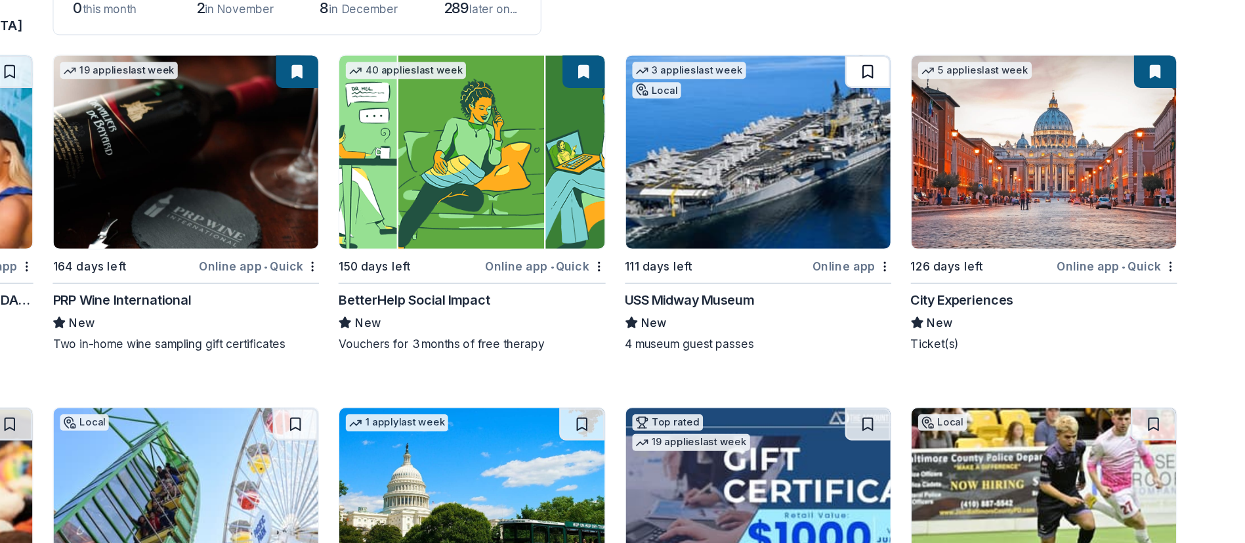
click at [939, 158] on button at bounding box center [942, 161] width 37 height 26
click at [706, 169] on button at bounding box center [713, 161] width 34 height 26
click at [709, 157] on button at bounding box center [713, 161] width 34 height 26
click at [712, 164] on button at bounding box center [713, 161] width 34 height 26
click at [637, 196] on img at bounding box center [622, 226] width 214 height 156
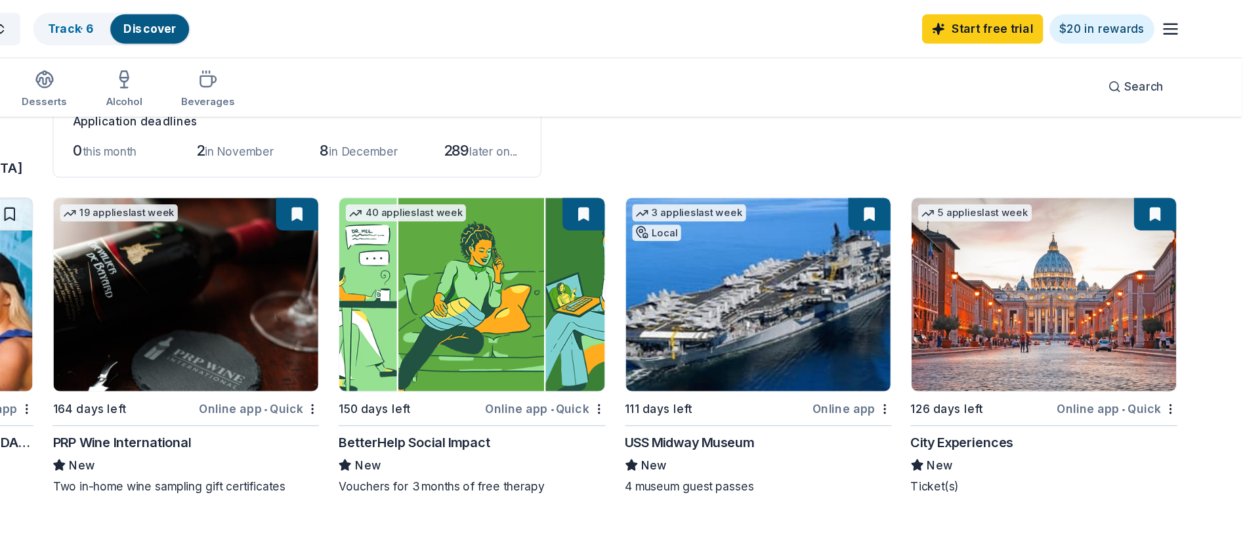
scroll to position [81, 0]
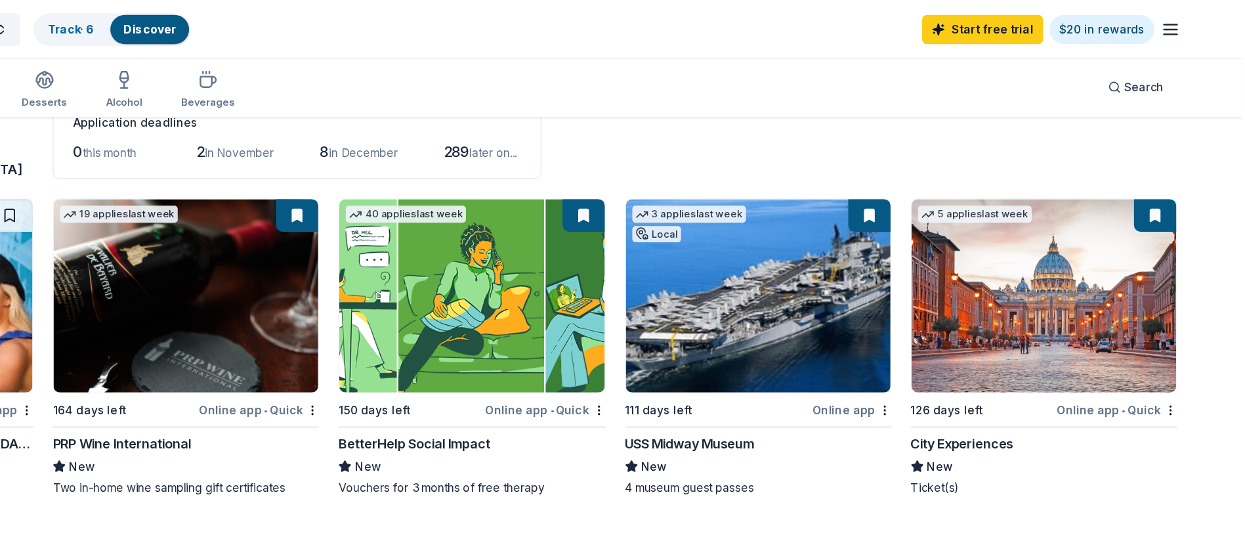
click at [939, 172] on button at bounding box center [944, 174] width 34 height 26
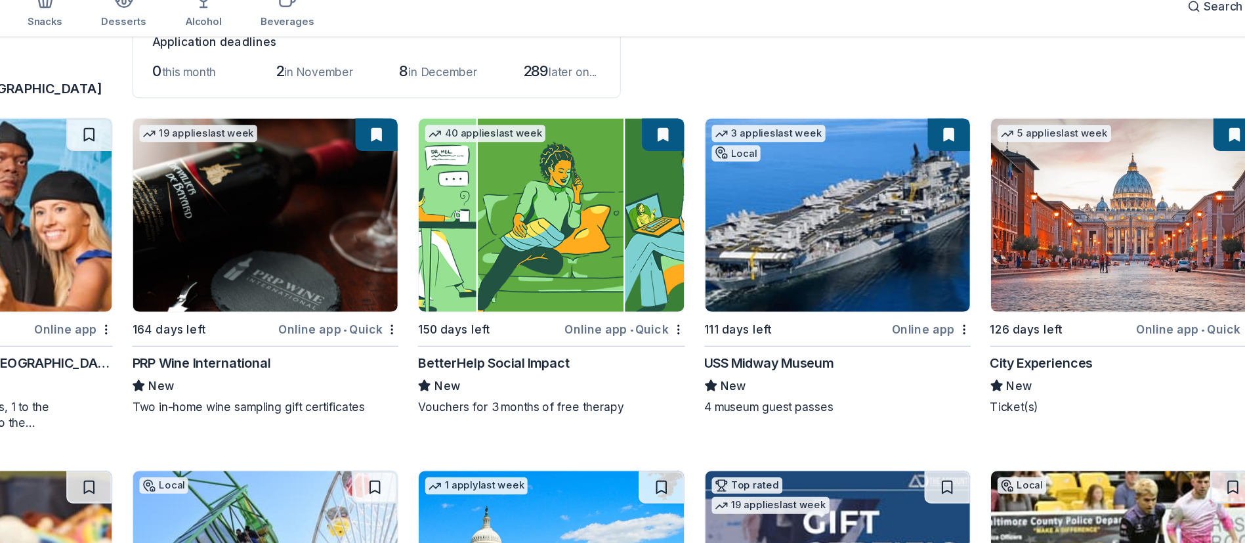
click at [838, 259] on img at bounding box center [854, 239] width 214 height 156
